Goal: Task Accomplishment & Management: Manage account settings

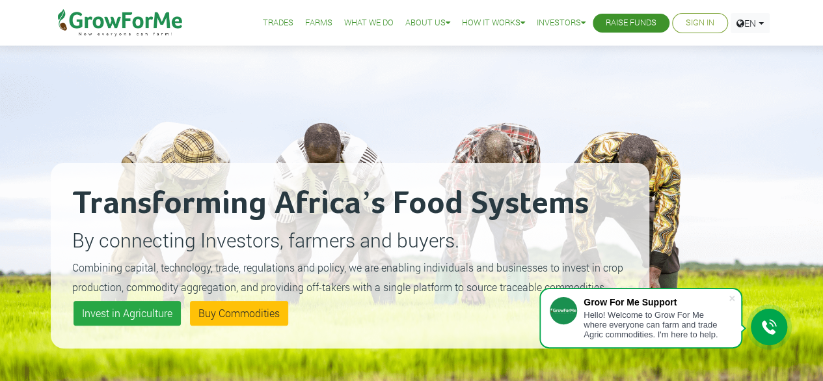
click at [708, 21] on link "Sign In" at bounding box center [700, 23] width 29 height 14
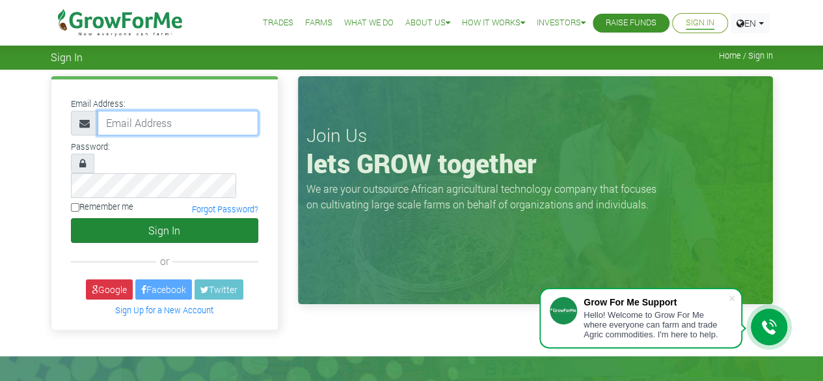
type input "Sethopokum@gmail.com"
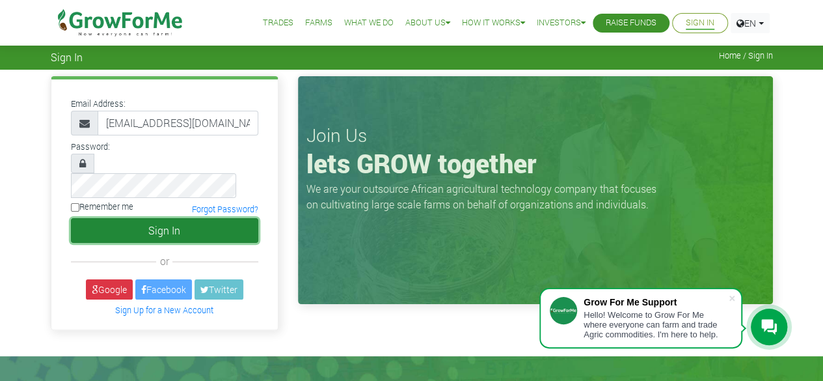
click at [182, 218] on button "Sign In" at bounding box center [164, 230] width 187 height 25
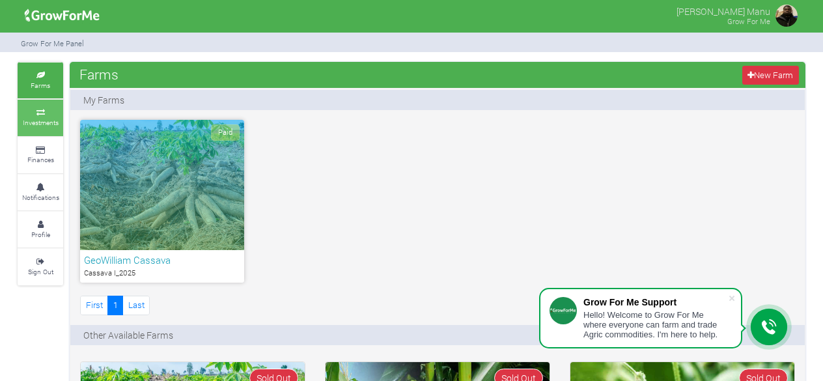
click at [48, 122] on small "Investments" at bounding box center [41, 122] width 36 height 9
